Goal: Information Seeking & Learning: Learn about a topic

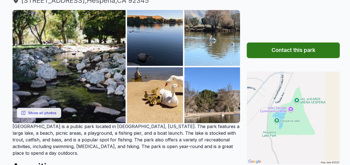
scroll to position [71, 0]
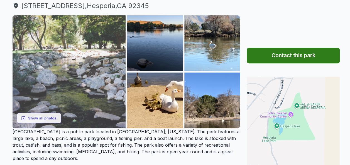
click at [28, 62] on img at bounding box center [69, 71] width 113 height 113
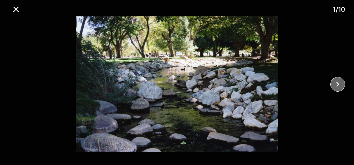
click at [340, 85] on icon "close" at bounding box center [338, 85] width 10 height 10
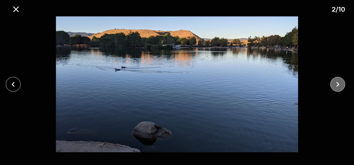
click at [340, 85] on icon "close" at bounding box center [338, 85] width 10 height 10
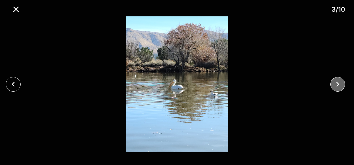
click at [340, 85] on icon "close" at bounding box center [338, 85] width 10 height 10
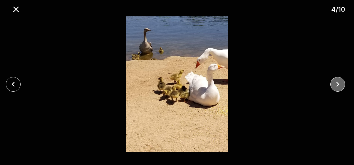
click at [340, 85] on icon "close" at bounding box center [338, 85] width 10 height 10
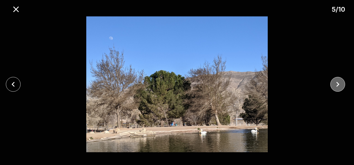
click at [340, 85] on icon "close" at bounding box center [338, 85] width 10 height 10
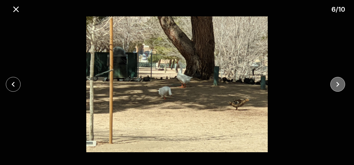
click at [339, 85] on icon "close" at bounding box center [338, 85] width 10 height 10
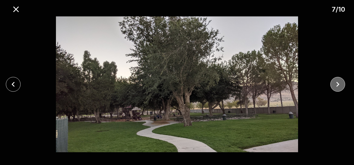
click at [339, 85] on icon "close" at bounding box center [338, 85] width 10 height 10
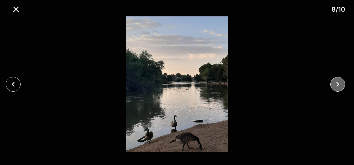
click at [339, 85] on icon "close" at bounding box center [338, 85] width 10 height 10
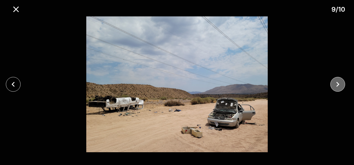
click at [339, 85] on icon "close" at bounding box center [338, 85] width 10 height 10
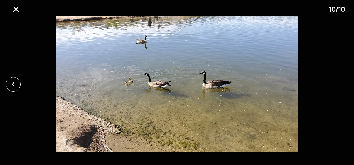
click at [339, 85] on div at bounding box center [177, 84] width 354 height 136
click at [15, 8] on icon "close" at bounding box center [16, 9] width 6 height 6
